Goal: Information Seeking & Learning: Learn about a topic

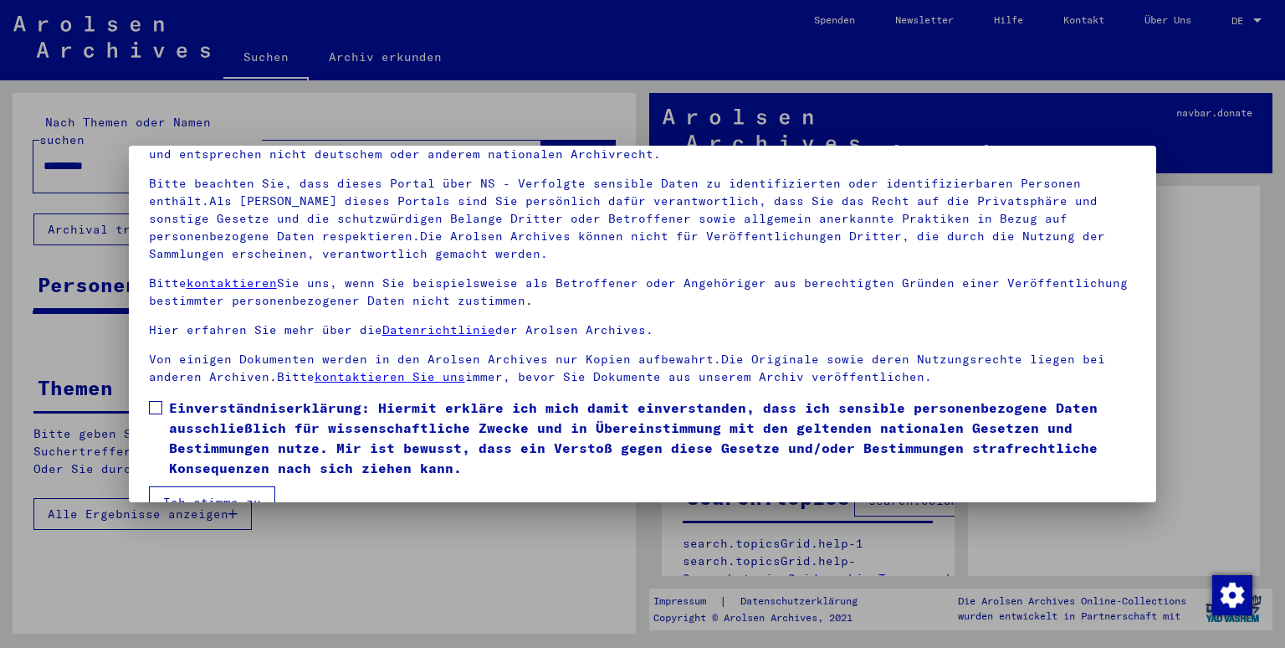
scroll to position [129, 0]
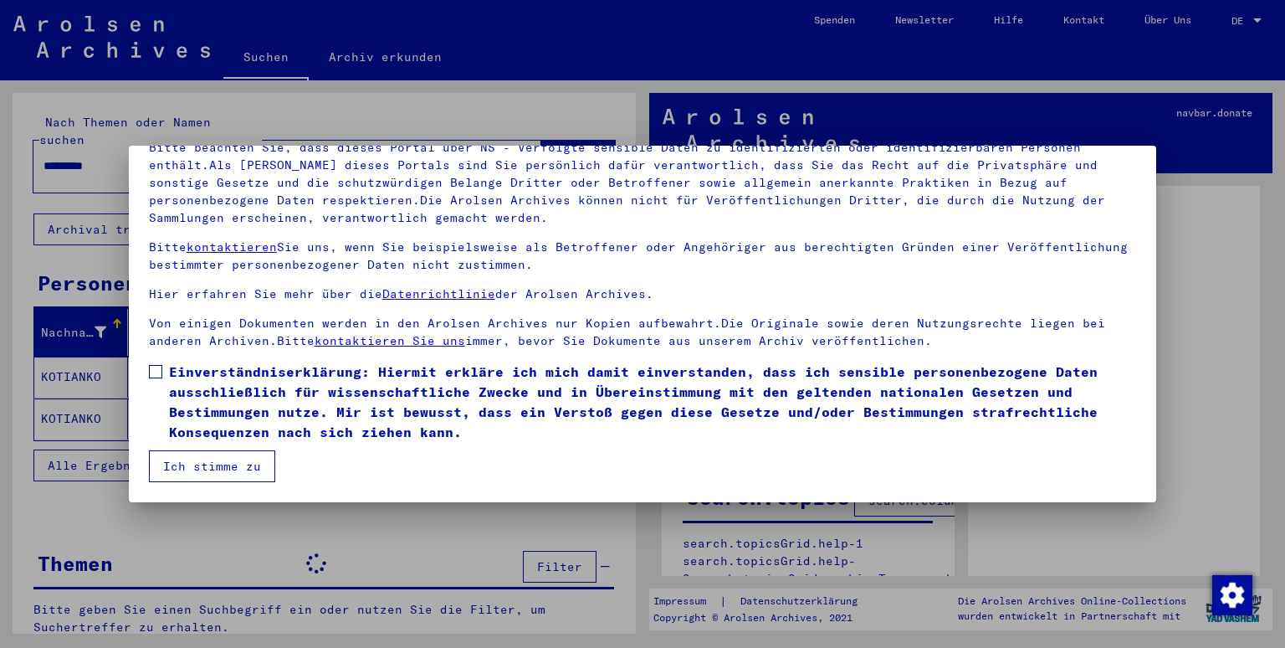
click at [162, 368] on span at bounding box center [155, 371] width 13 height 13
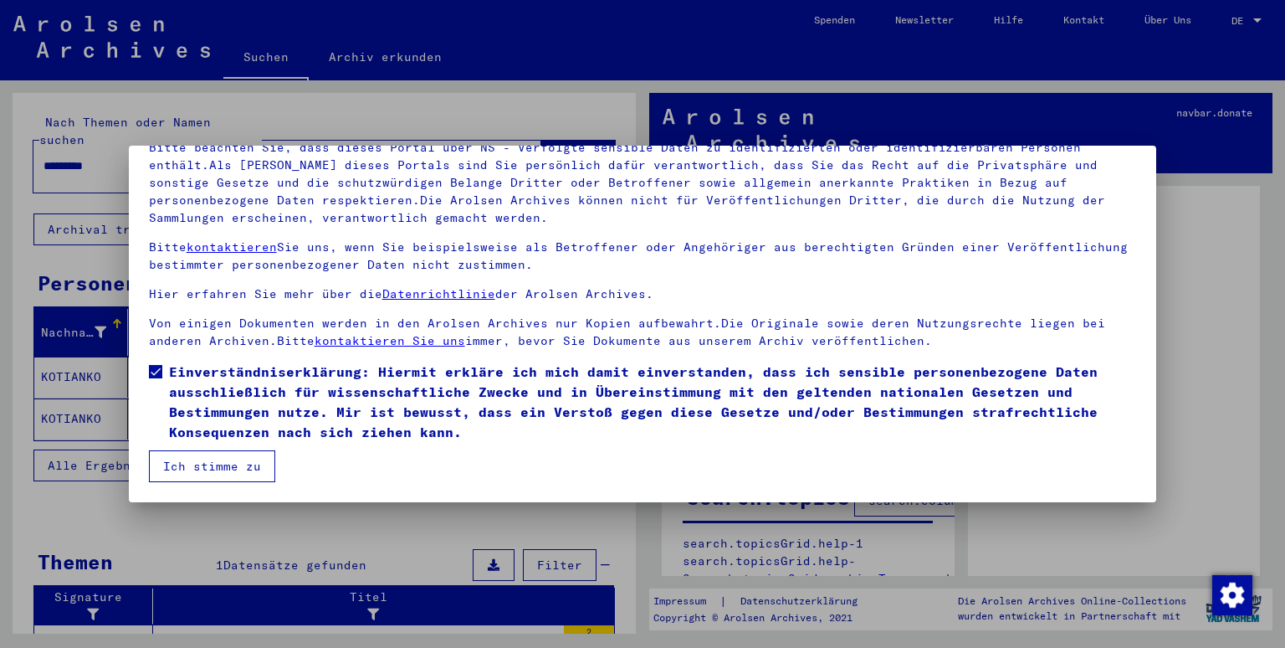
click at [219, 474] on button "Ich stimme zu" at bounding box center [212, 466] width 126 height 32
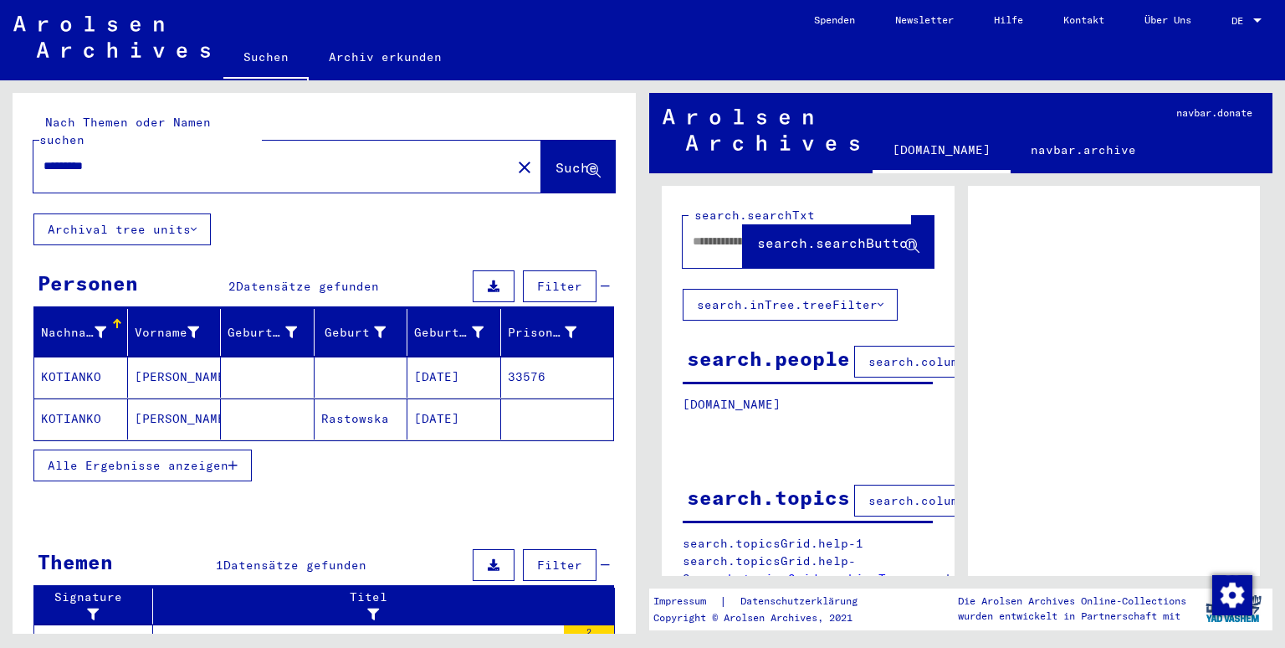
click at [145, 357] on mat-cell "[PERSON_NAME]" at bounding box center [175, 377] width 94 height 41
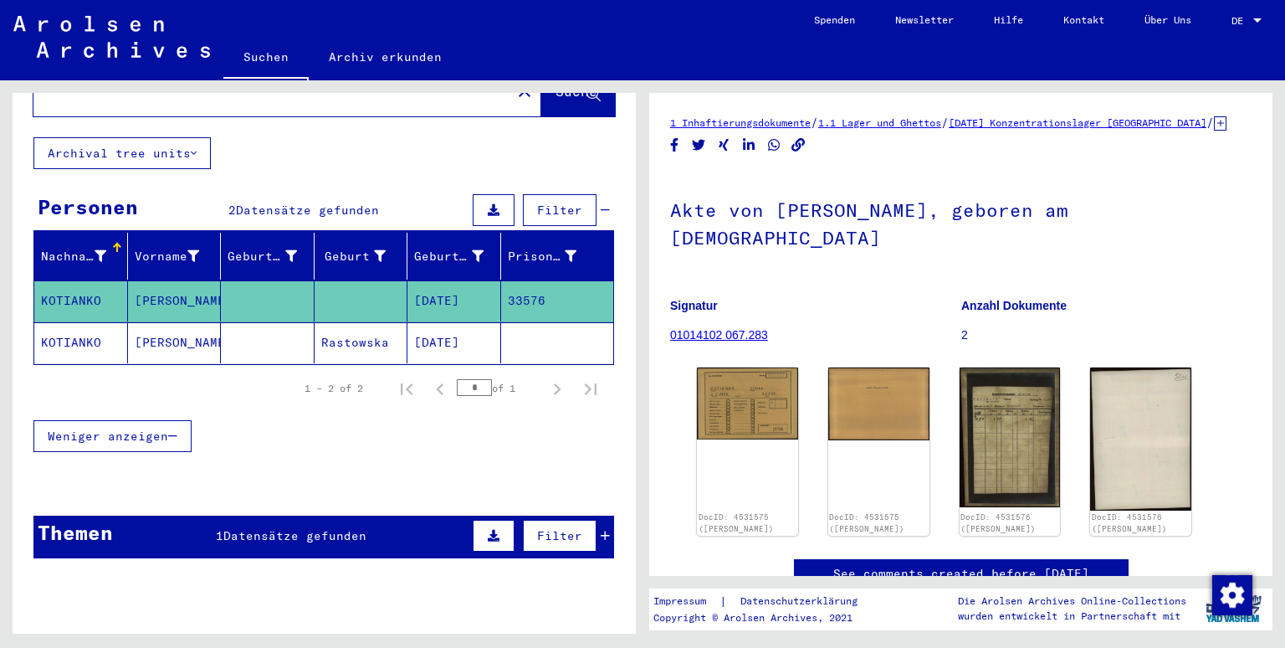
scroll to position [122, 0]
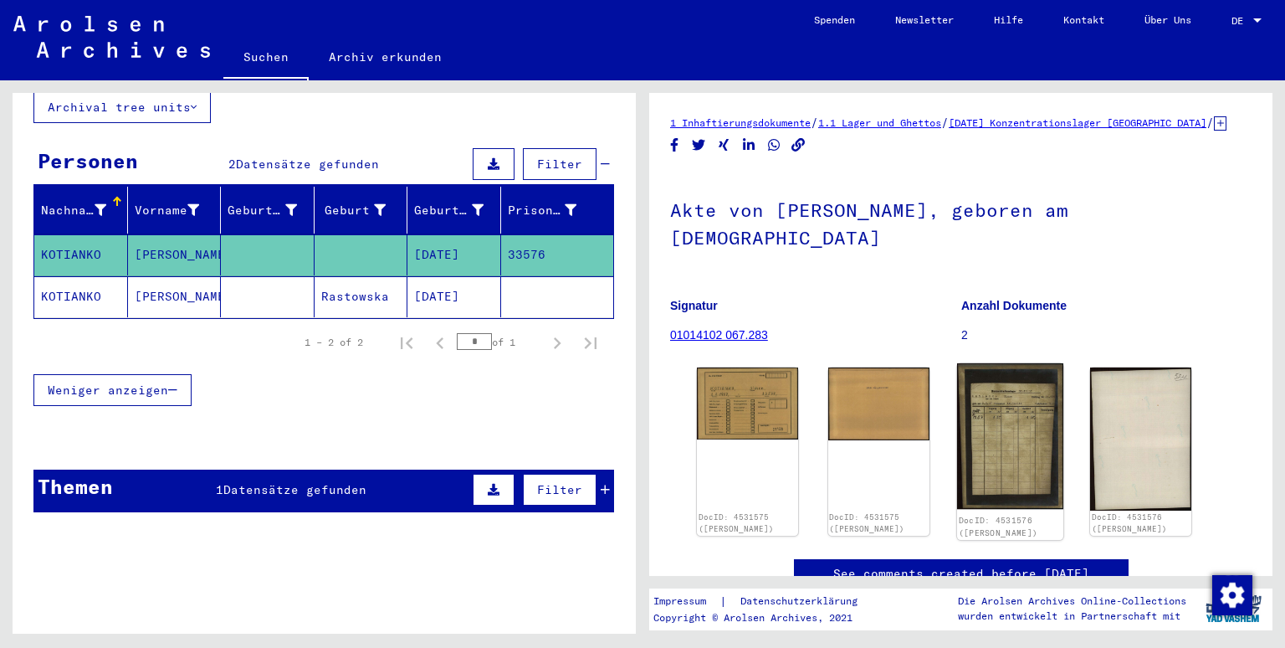
click at [1027, 435] on img at bounding box center [1010, 436] width 106 height 146
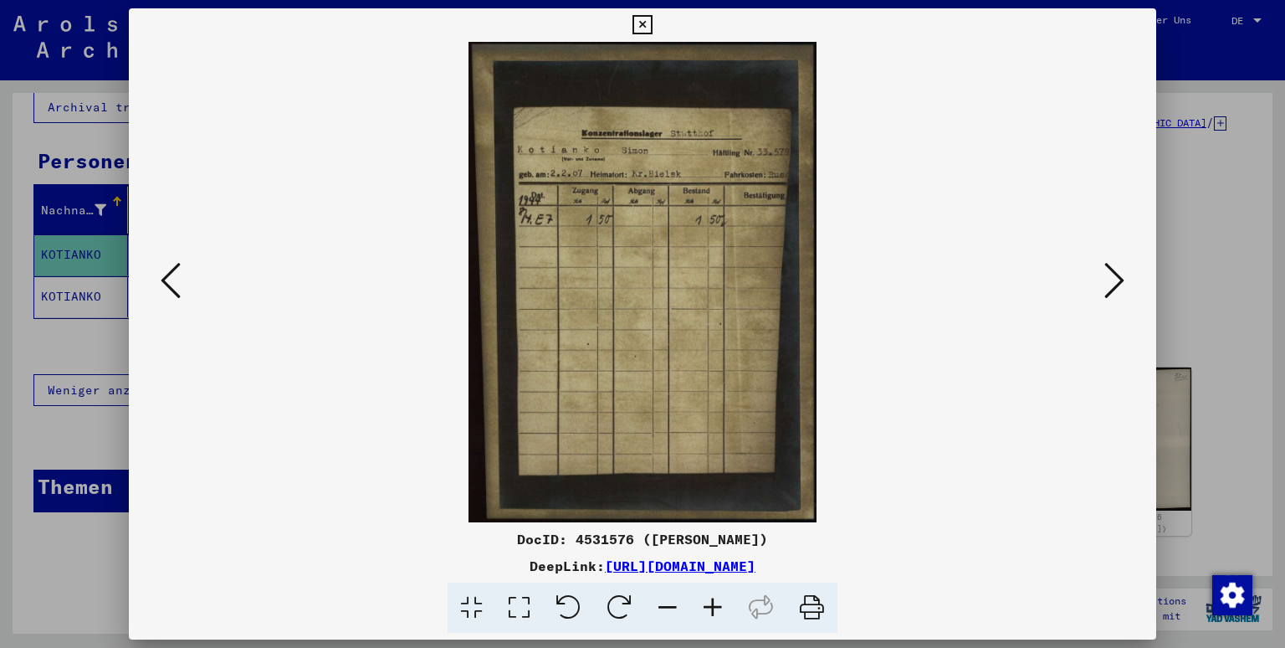
click at [652, 18] on icon at bounding box center [642, 25] width 19 height 20
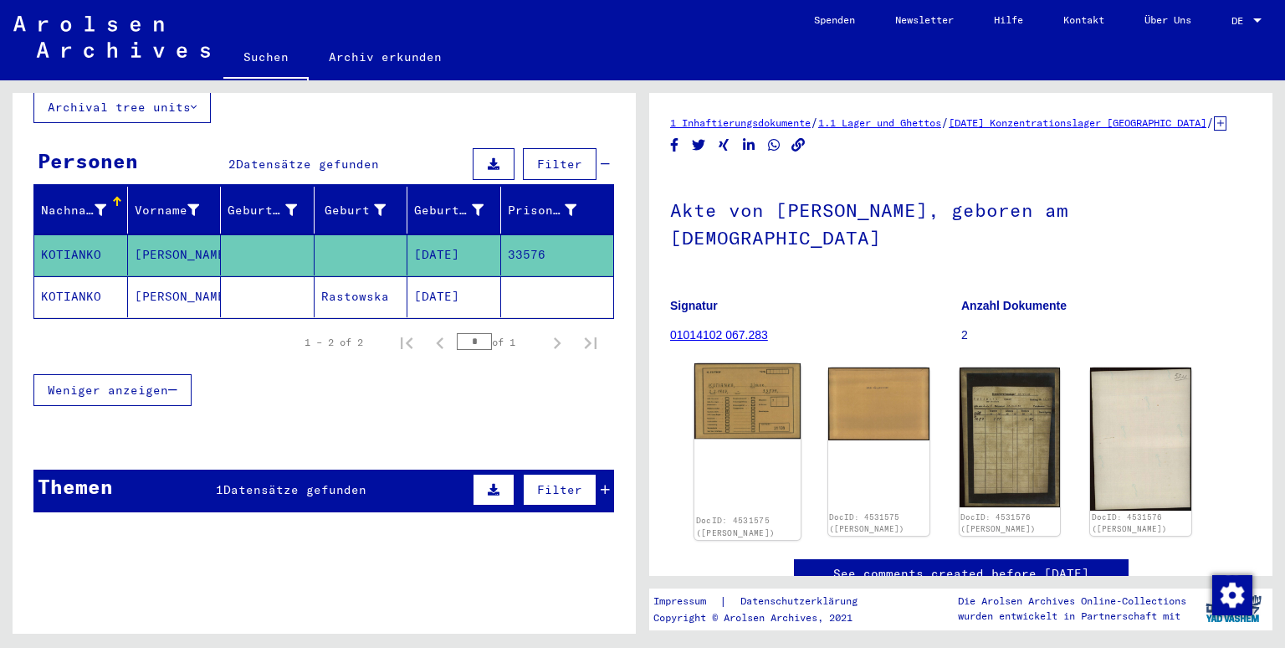
click at [774, 380] on img at bounding box center [748, 400] width 106 height 75
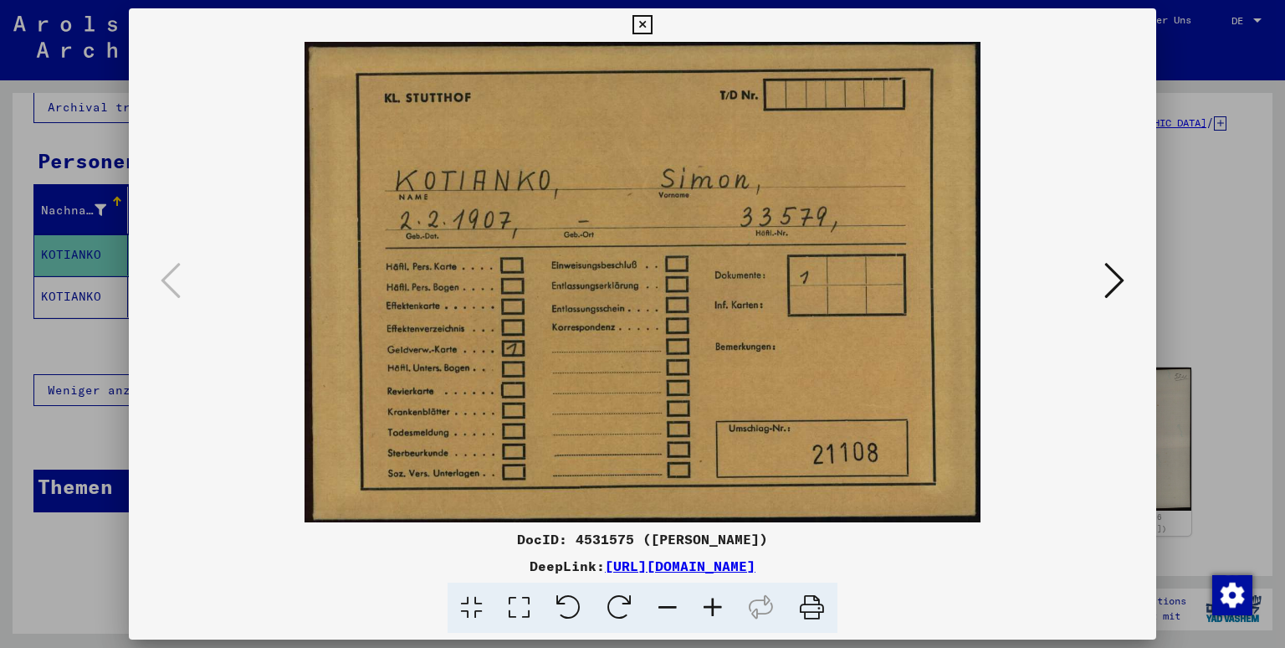
click at [1111, 283] on icon at bounding box center [1115, 280] width 20 height 40
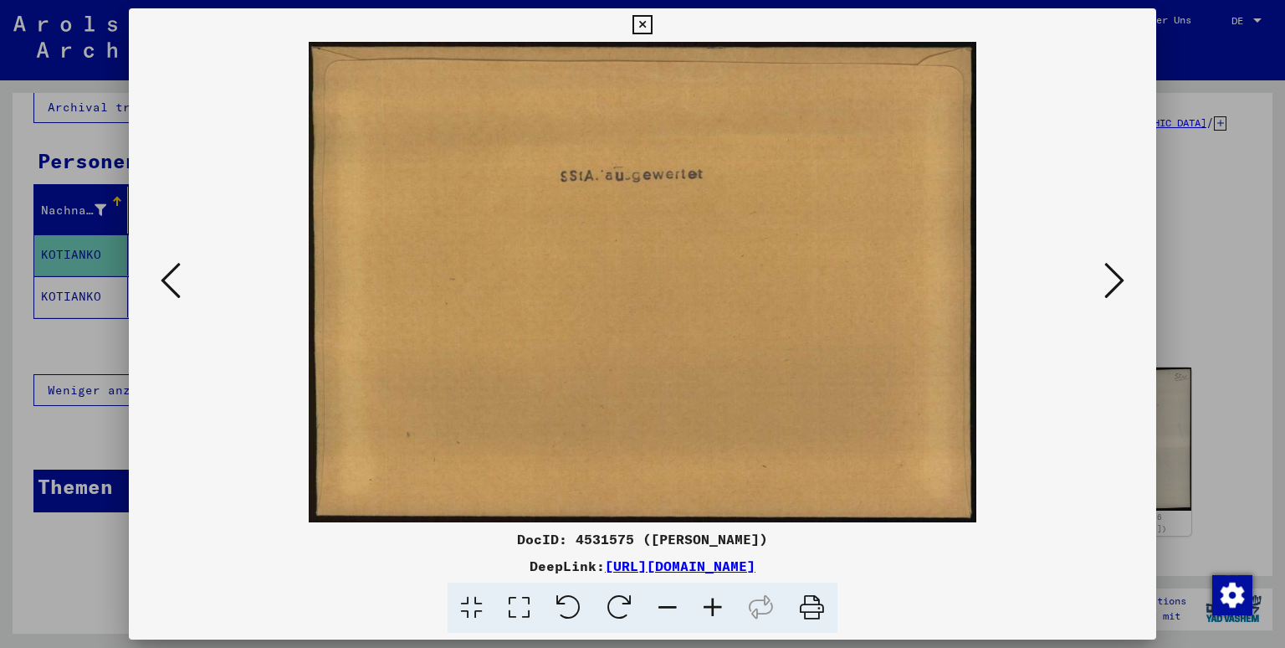
click at [1111, 283] on icon at bounding box center [1115, 280] width 20 height 40
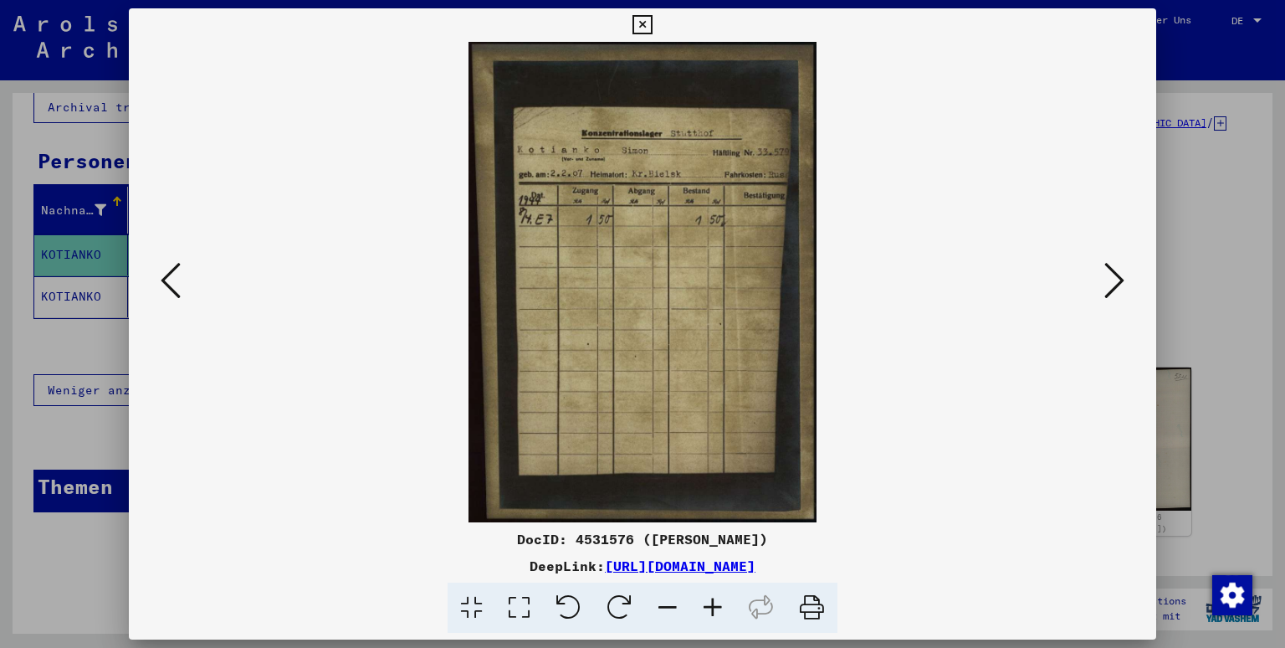
click at [1111, 283] on icon at bounding box center [1115, 280] width 20 height 40
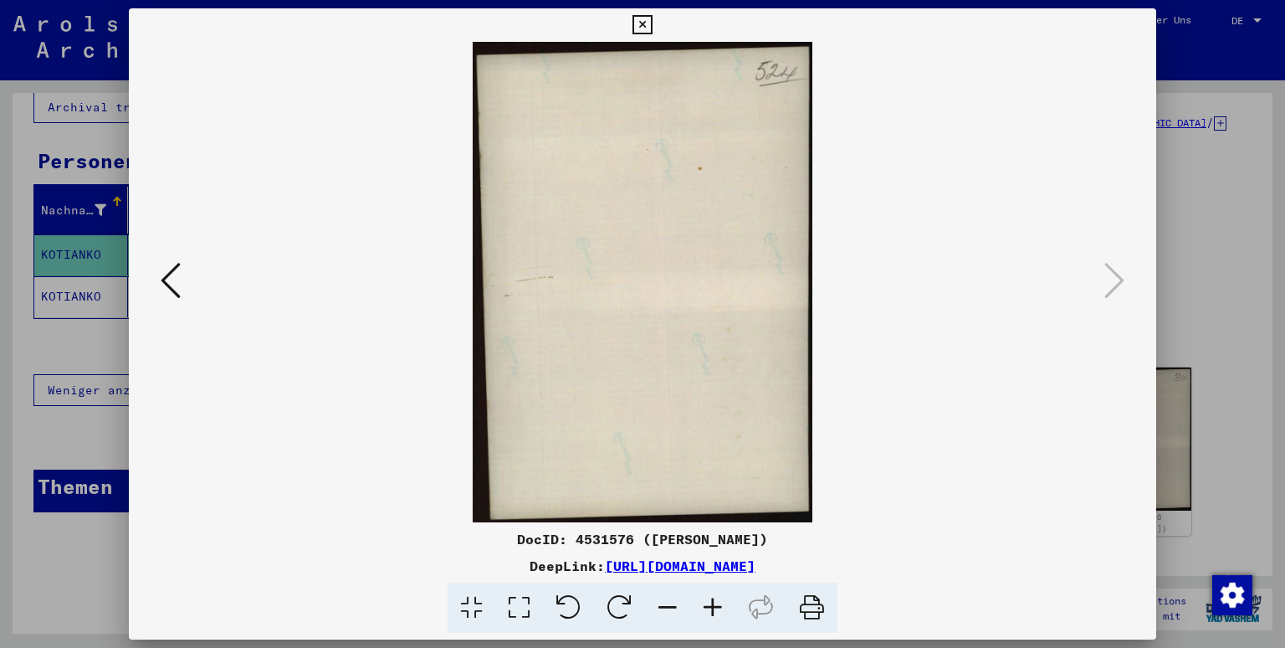
click at [589, 323] on img at bounding box center [643, 282] width 915 height 480
click at [652, 25] on icon at bounding box center [642, 25] width 19 height 20
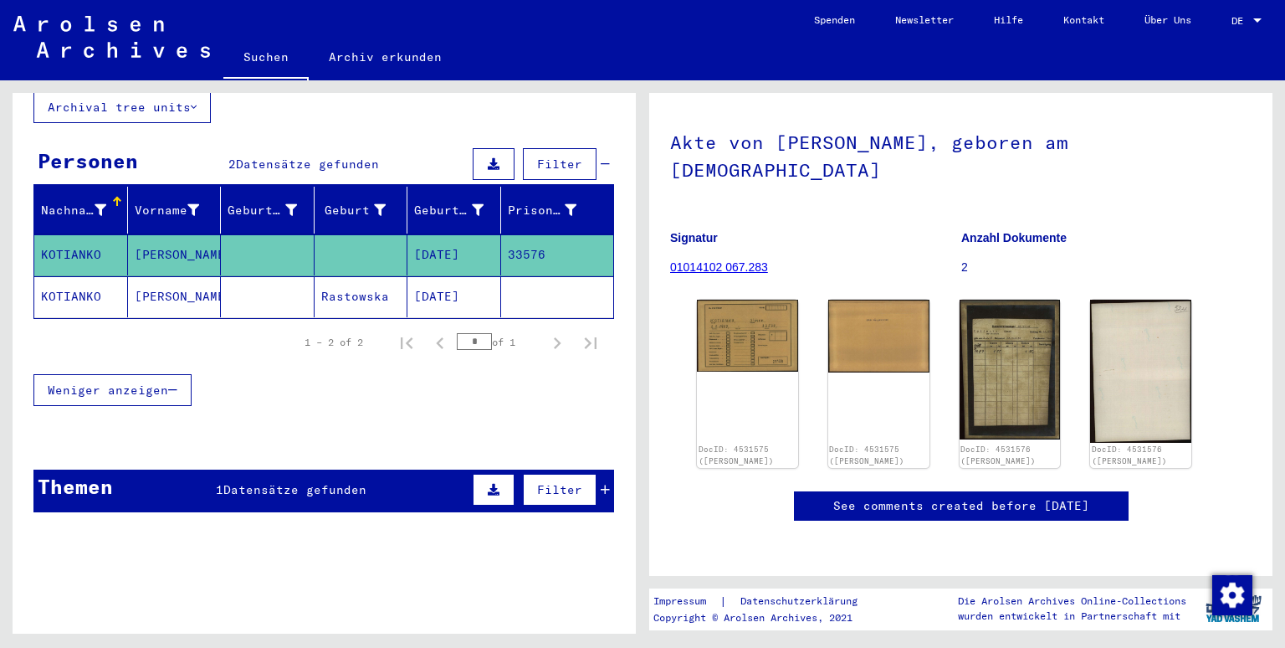
scroll to position [0, 0]
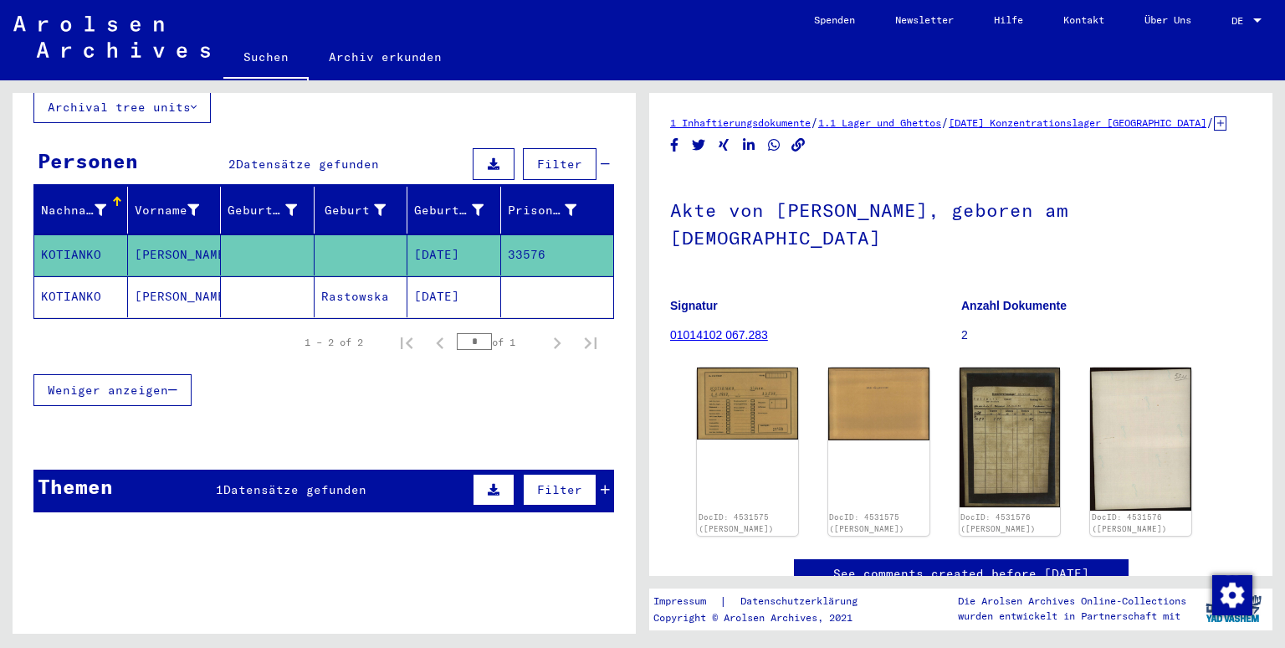
click at [105, 282] on mat-cell "KOTIANKO" at bounding box center [81, 296] width 94 height 41
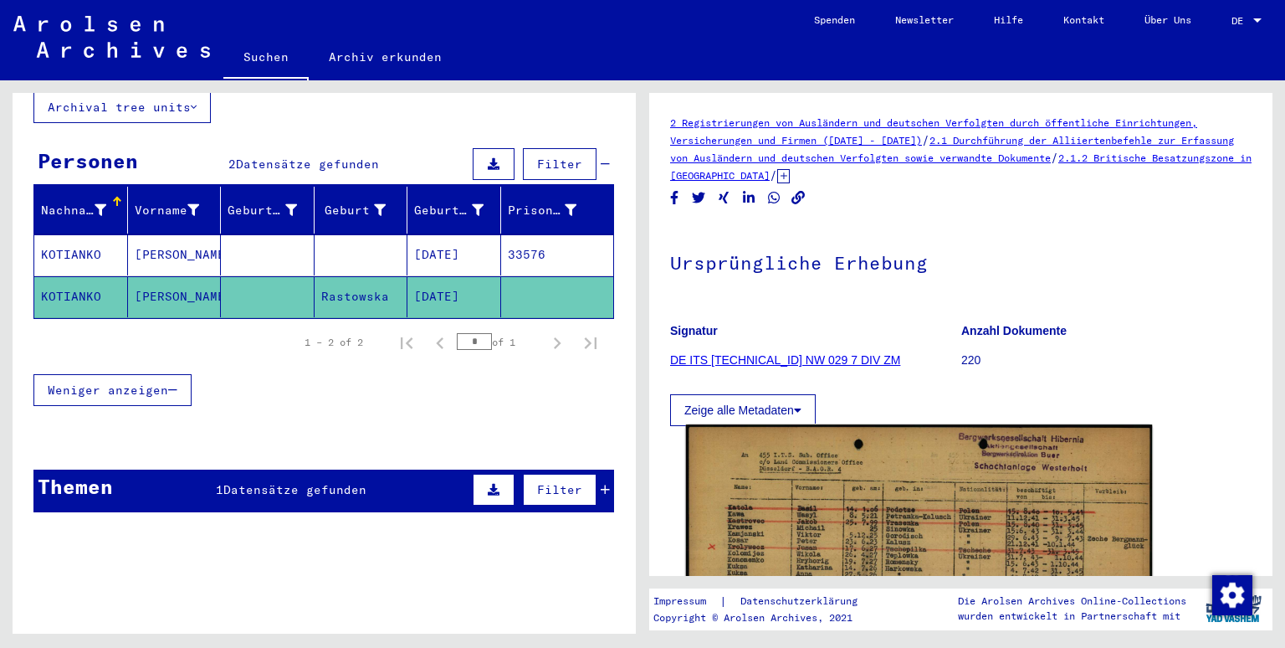
click at [798, 531] on img at bounding box center [919, 589] width 467 height 331
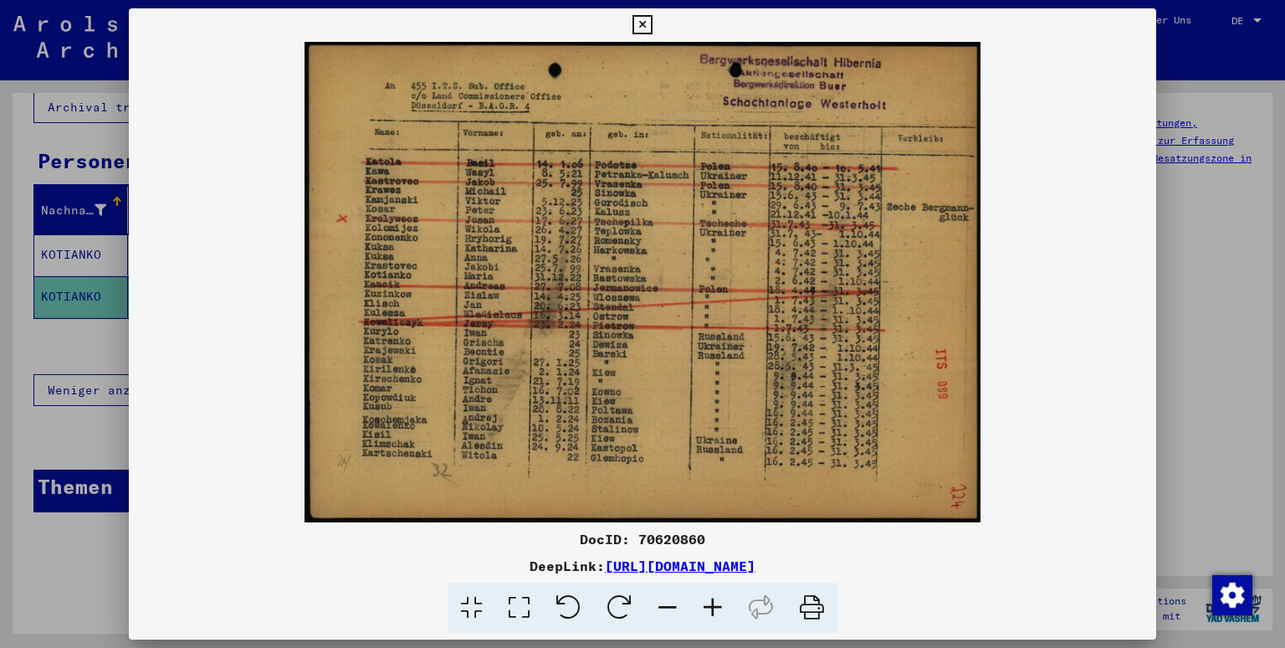
click at [652, 23] on icon at bounding box center [642, 25] width 19 height 20
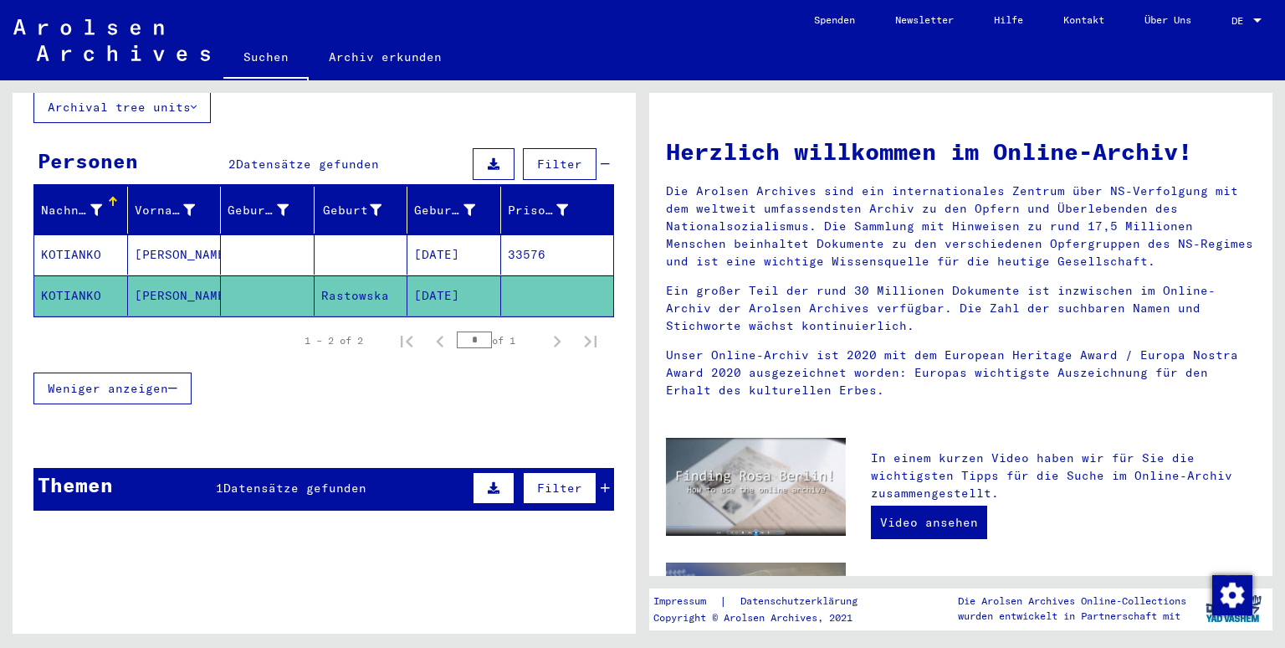
scroll to position [121, 0]
